Goal: Information Seeking & Learning: Find specific fact

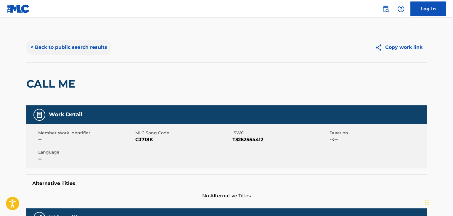
click at [90, 54] on button "< Back to public search results" at bounding box center [68, 47] width 85 height 15
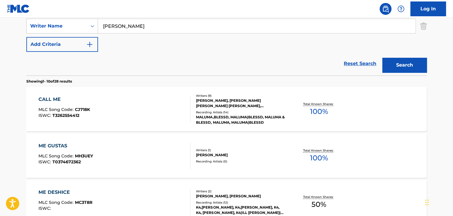
scroll to position [72, 0]
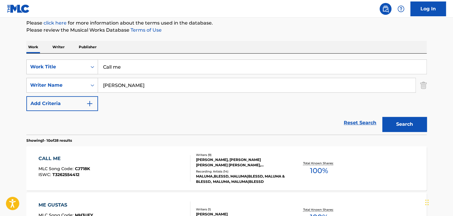
click at [146, 67] on input "Call me" at bounding box center [262, 67] width 329 height 14
click at [146, 66] on input "Call me" at bounding box center [262, 67] width 329 height 14
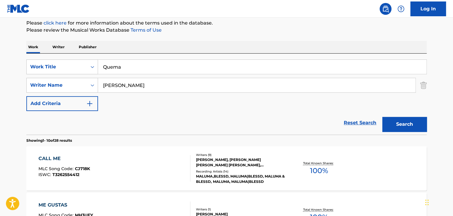
type input "Quema"
paste input "[PERSON_NAME] Sos"
type input "[PERSON_NAME]"
click at [383, 117] on button "Search" at bounding box center [405, 124] width 44 height 15
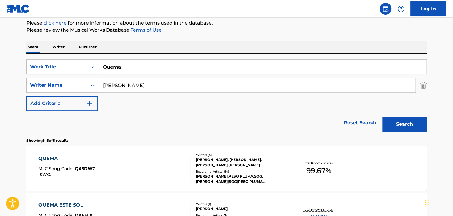
click at [48, 160] on div "QUEMA" at bounding box center [67, 158] width 57 height 7
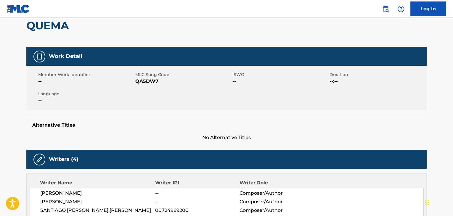
scroll to position [59, 0]
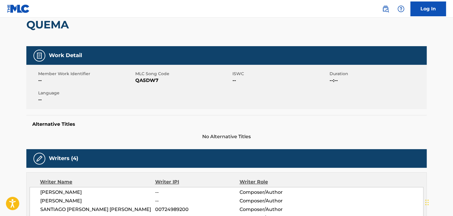
click at [146, 82] on span "QA5DW7" at bounding box center [183, 80] width 96 height 7
copy span "QA5DW7"
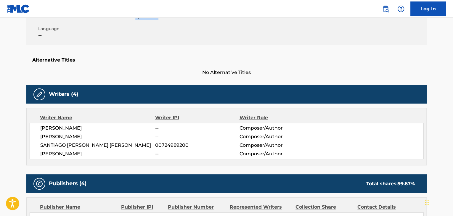
scroll to position [138, 0]
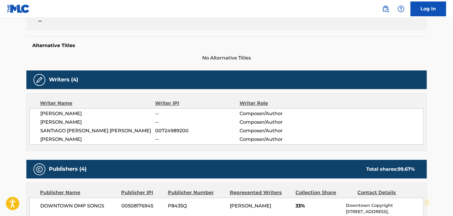
click at [85, 113] on span "[PERSON_NAME]" at bounding box center [97, 113] width 115 height 7
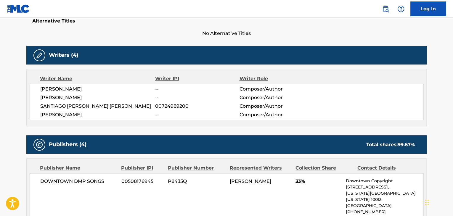
scroll to position [158, 0]
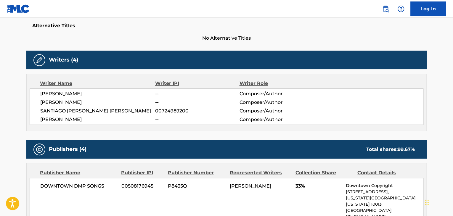
click at [81, 92] on span "[PERSON_NAME]" at bounding box center [97, 93] width 115 height 7
copy div "[PERSON_NAME]"
click at [96, 109] on span "SANTIAGO [PERSON_NAME] [PERSON_NAME]" at bounding box center [97, 111] width 115 height 7
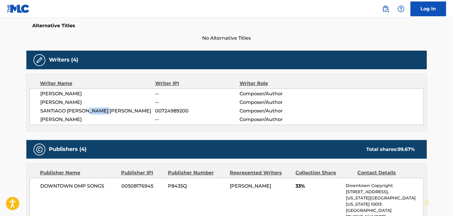
click at [96, 109] on span "SANTIAGO [PERSON_NAME] [PERSON_NAME]" at bounding box center [97, 111] width 115 height 7
copy div "SANTIAGO [PERSON_NAME] [PERSON_NAME]"
click at [110, 120] on span "[PERSON_NAME]" at bounding box center [97, 119] width 115 height 7
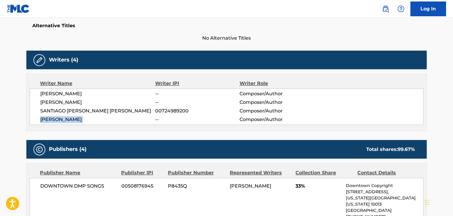
click at [110, 120] on span "[PERSON_NAME]" at bounding box center [97, 119] width 115 height 7
copy div "[PERSON_NAME]"
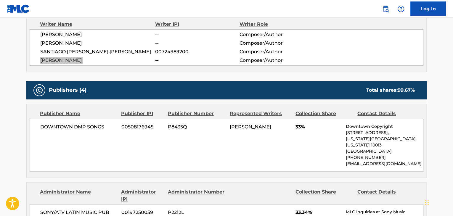
scroll to position [138, 0]
